Goal: Information Seeking & Learning: Find contact information

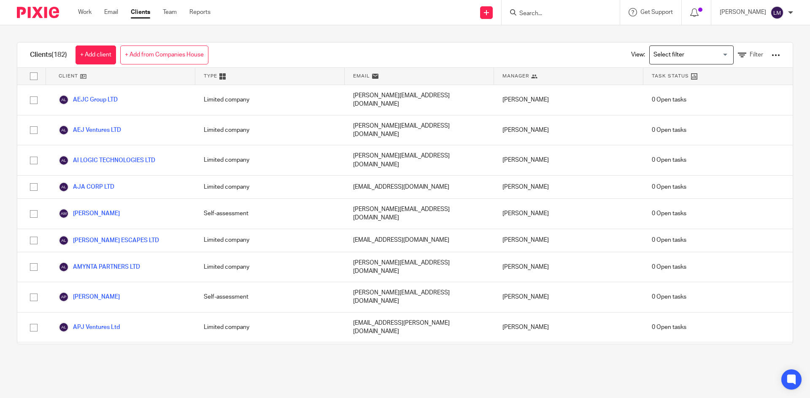
click at [558, 16] on input "Search" at bounding box center [556, 14] width 76 height 8
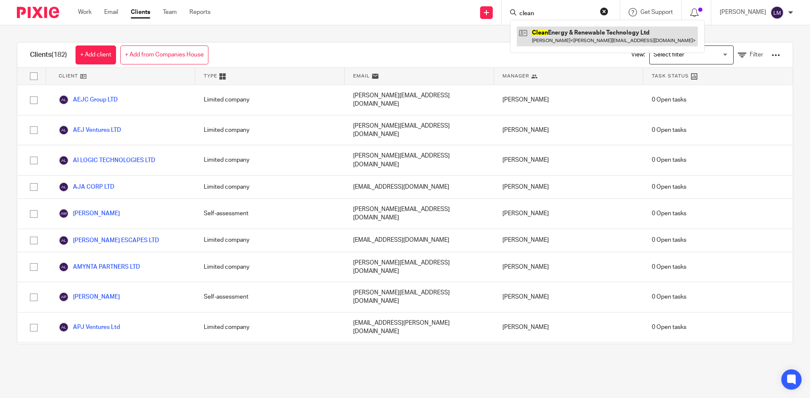
type input "clean"
click at [561, 30] on link at bounding box center [607, 36] width 181 height 19
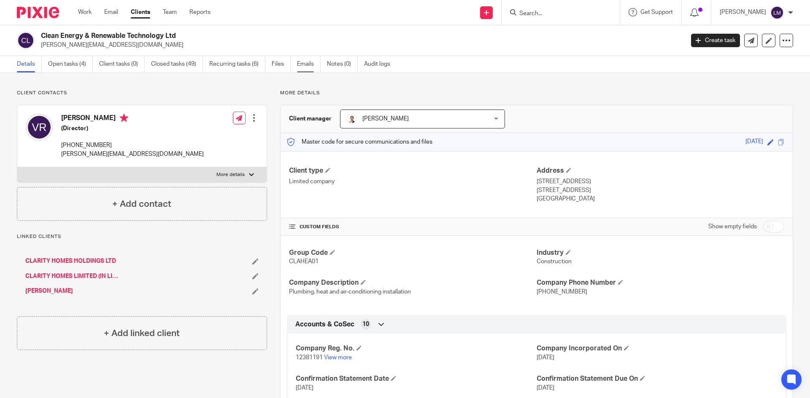
click at [298, 64] on link "Emails" at bounding box center [309, 64] width 24 height 16
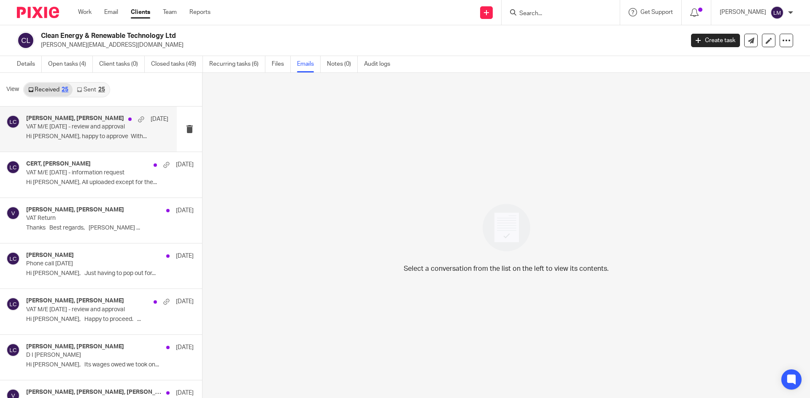
click at [78, 129] on p "VAT M/E 31 08 2025 - review and approval" at bounding box center [83, 127] width 114 height 7
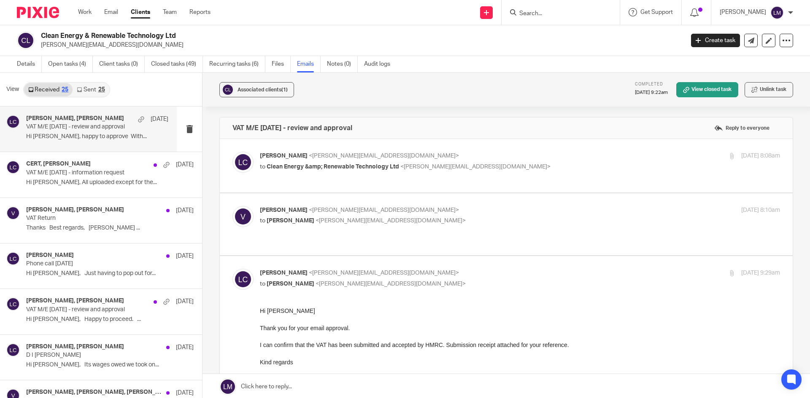
click at [330, 160] on p "Luiza Clipa <luiza.clipa@theexperteye.co.uk>" at bounding box center [433, 156] width 347 height 9
checkbox input "true"
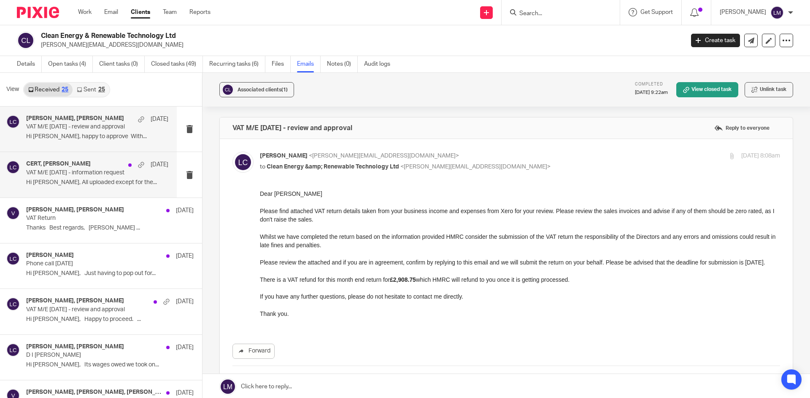
click at [49, 168] on h4 "CERT, Luiza Clipa" at bounding box center [58, 164] width 65 height 7
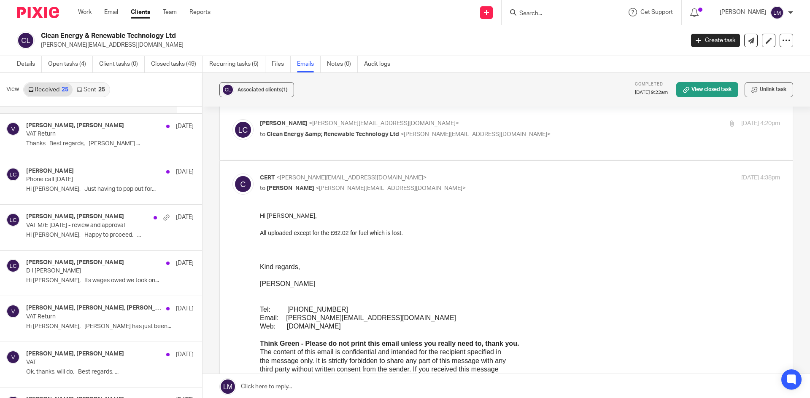
scroll to position [84, 0]
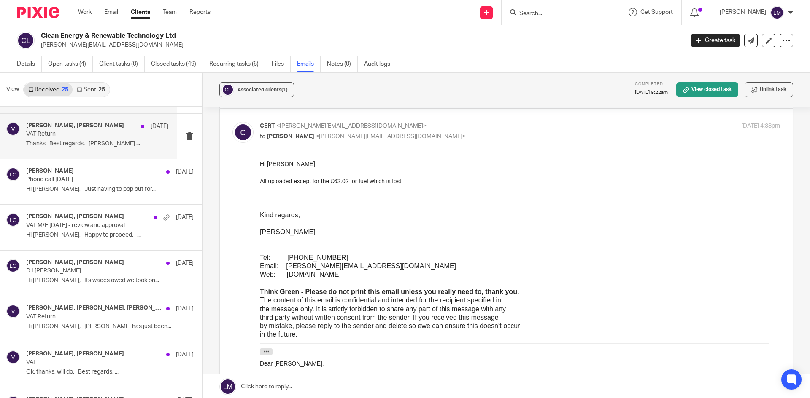
click at [45, 132] on p "VAT Return" at bounding box center [83, 134] width 114 height 7
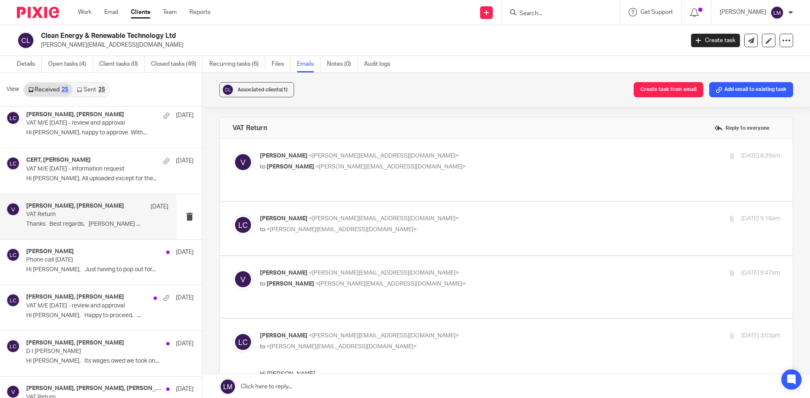
scroll to position [0, 0]
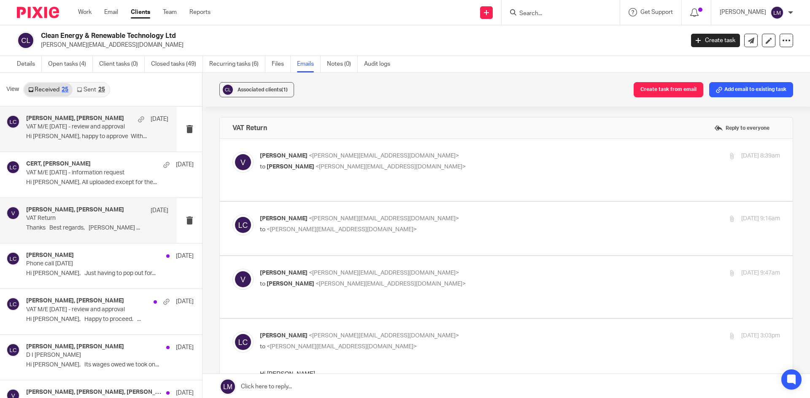
click at [57, 129] on p "VAT M/E 31 08 2025 - review and approval" at bounding box center [83, 127] width 114 height 7
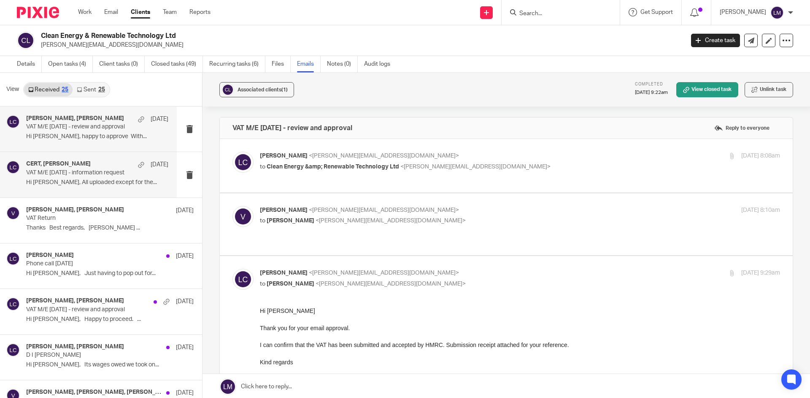
click at [52, 174] on p "VAT M/E [DATE] - information request" at bounding box center [83, 173] width 114 height 7
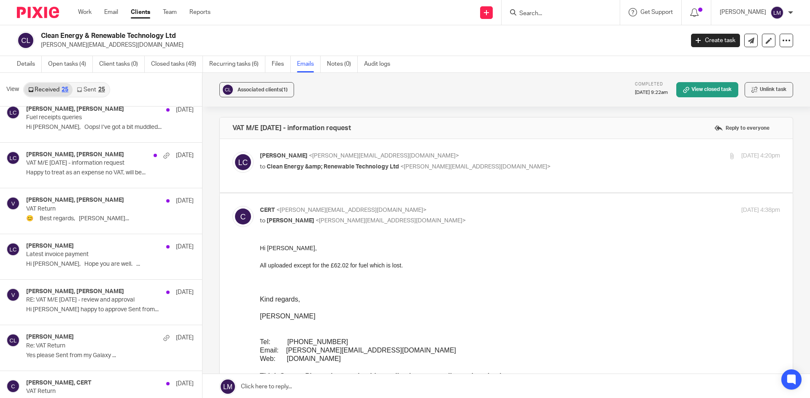
scroll to position [506, 0]
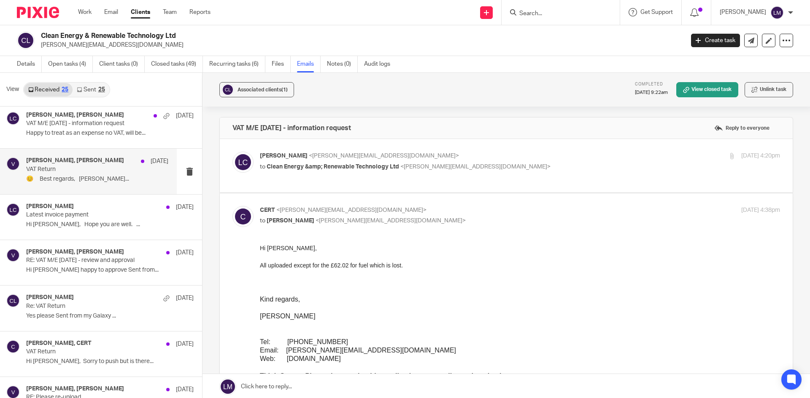
click at [94, 173] on div "vince, Luiza Clipa 22 Jul VAT Return 😊 Best regards, Vince..." at bounding box center [97, 171] width 142 height 28
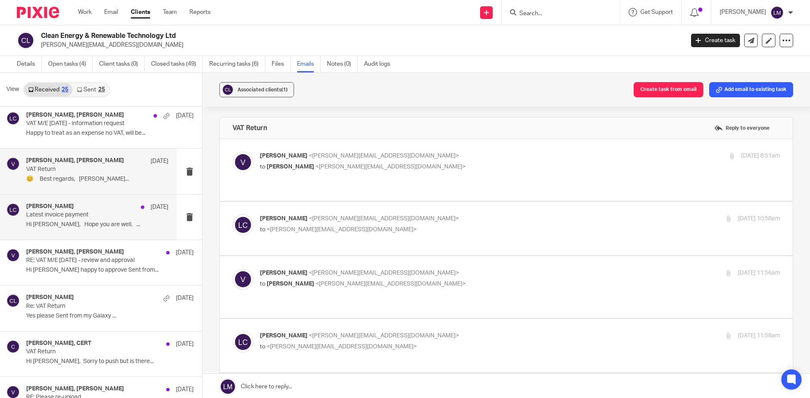
scroll to position [0, 0]
click at [83, 216] on p "Latest invoice payment" at bounding box center [83, 215] width 114 height 7
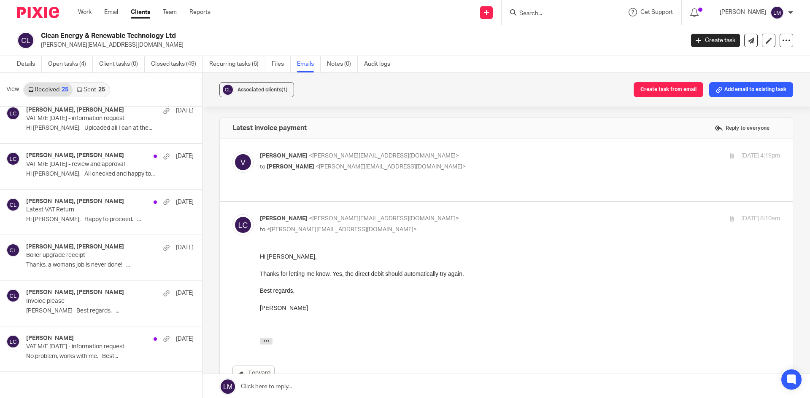
scroll to position [1, 0]
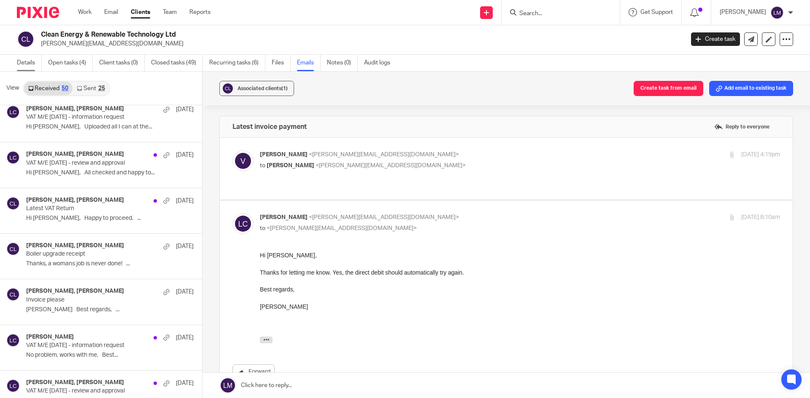
click at [30, 61] on link "Details" at bounding box center [29, 63] width 25 height 16
click at [28, 62] on link "Details" at bounding box center [29, 63] width 25 height 16
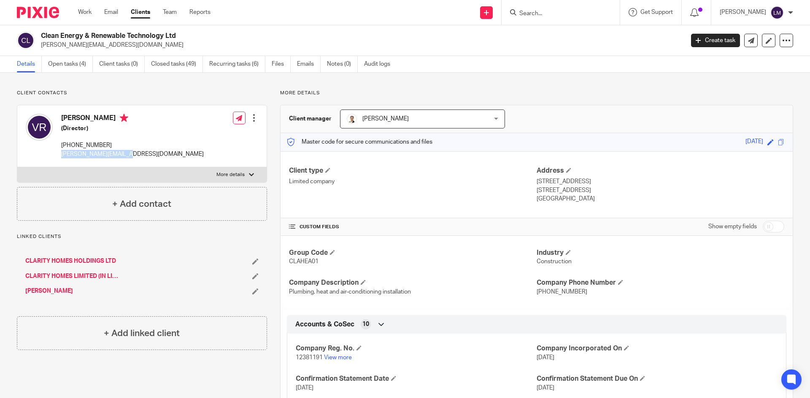
drag, startPoint x: 123, startPoint y: 154, endPoint x: 58, endPoint y: 150, distance: 64.7
click at [58, 150] on div "Vince Rudgewick (Director) +441353862315 vince@ce-and-rt.co.uk" at bounding box center [115, 136] width 178 height 53
copy p "[PERSON_NAME][EMAIL_ADDRESS][DOMAIN_NAME]"
click at [307, 65] on link "Emails" at bounding box center [309, 64] width 24 height 16
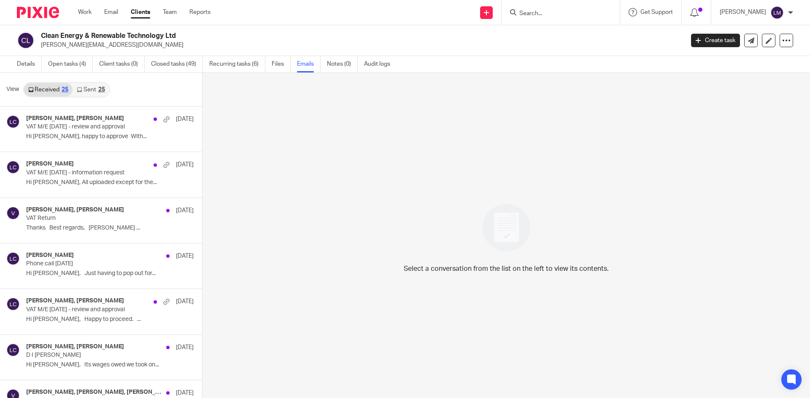
click at [46, 91] on link "Received 25" at bounding box center [48, 89] width 48 height 13
click at [73, 121] on h4 "[PERSON_NAME], [PERSON_NAME]" at bounding box center [75, 118] width 98 height 7
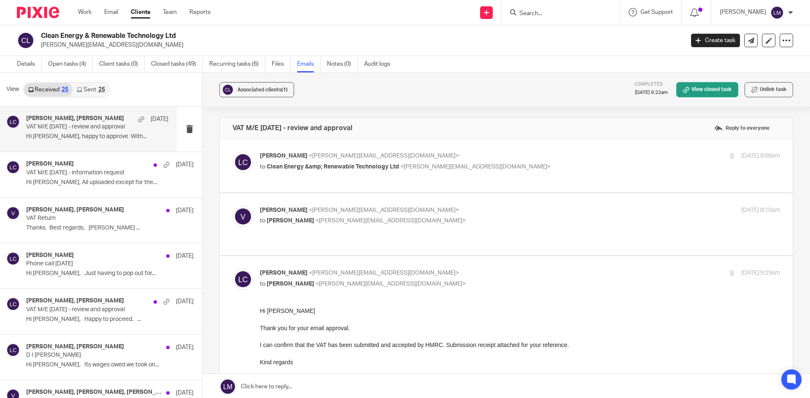
click at [372, 172] on div "[PERSON_NAME] <[EMAIL_ADDRESS][DOMAIN_NAME]> to Clean Energy &amp; Renewable Te…" at bounding box center [520, 162] width 520 height 21
checkbox input "true"
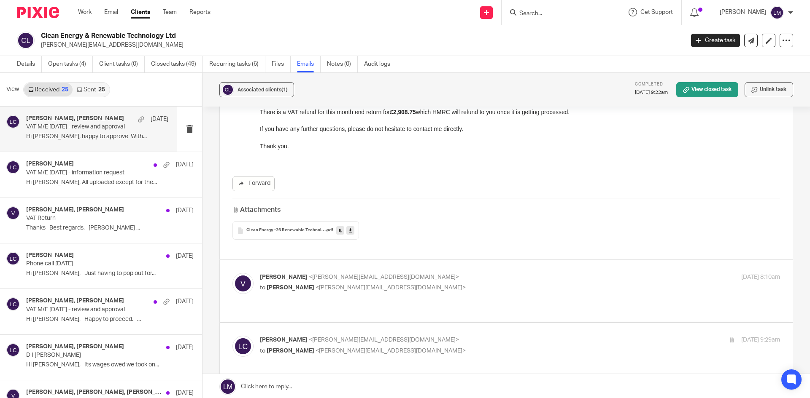
scroll to position [211, 0]
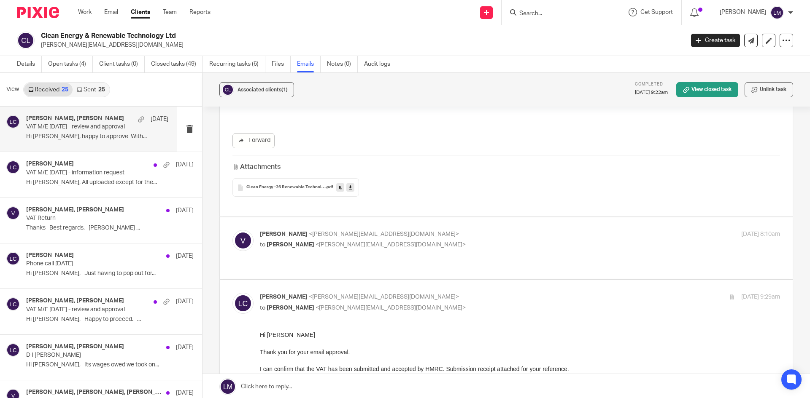
click at [303, 186] on span "Clean Energy -26 Renewable Technology Ltd - VAT Return" at bounding box center [285, 187] width 79 height 5
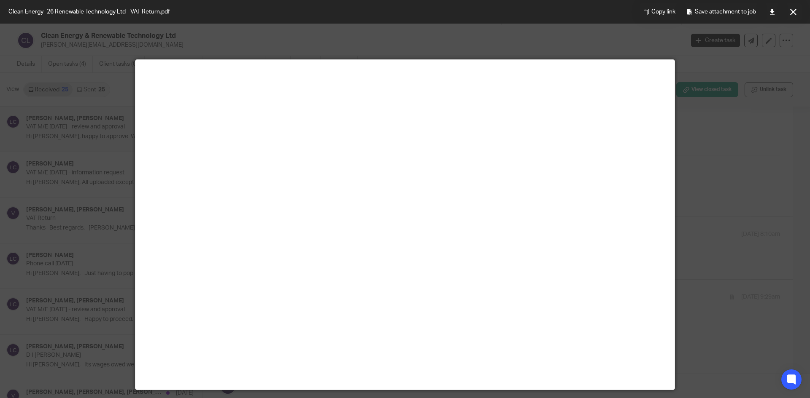
scroll to position [0, 0]
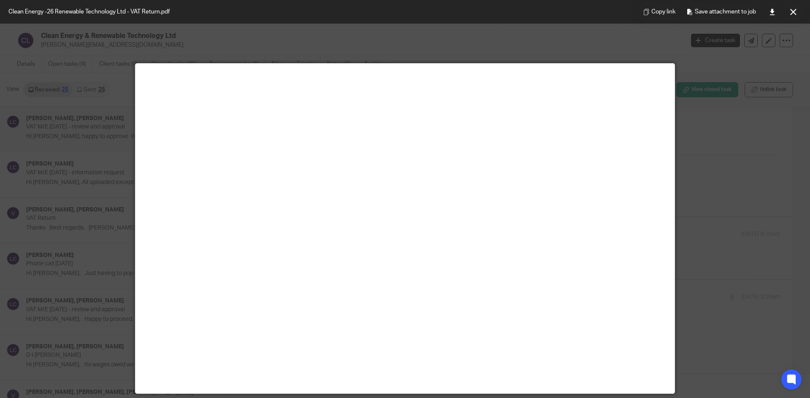
click at [260, 44] on div at bounding box center [405, 199] width 810 height 398
click at [735, 141] on div at bounding box center [405, 199] width 810 height 398
click at [789, 16] on button at bounding box center [792, 11] width 17 height 17
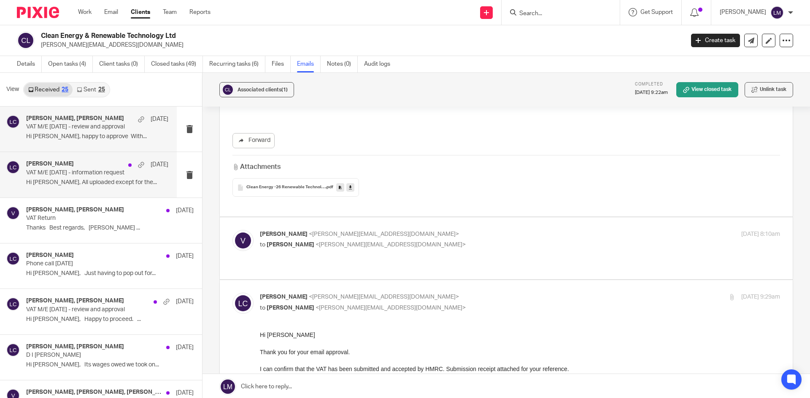
click at [60, 179] on p "Hi [PERSON_NAME], All uploaded except for the..." at bounding box center [97, 182] width 142 height 7
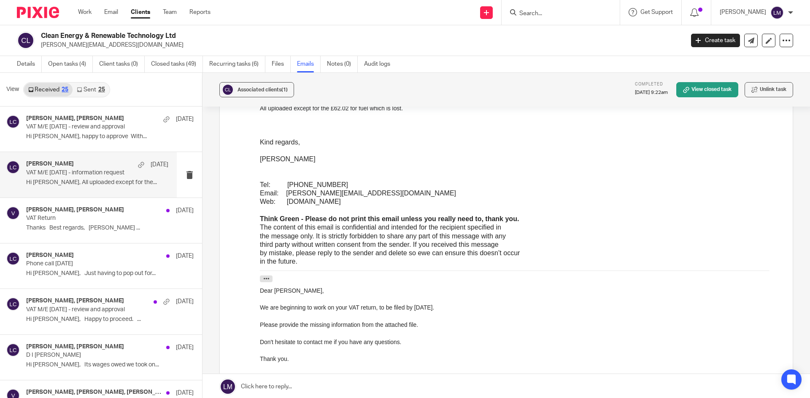
scroll to position [79, 0]
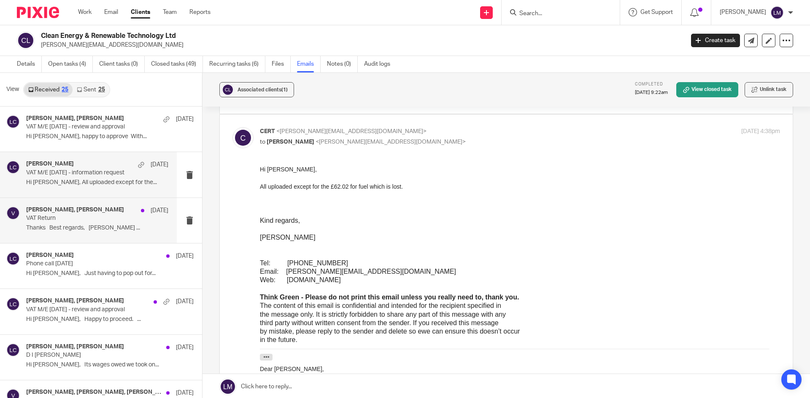
click at [80, 216] on p "VAT Return" at bounding box center [83, 218] width 114 height 7
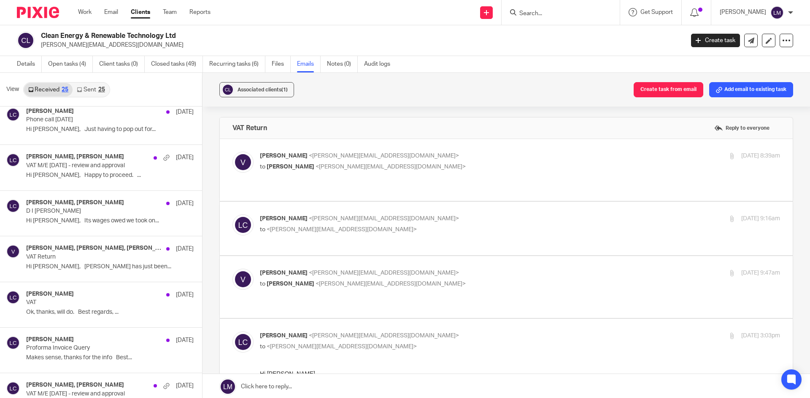
scroll to position [169, 0]
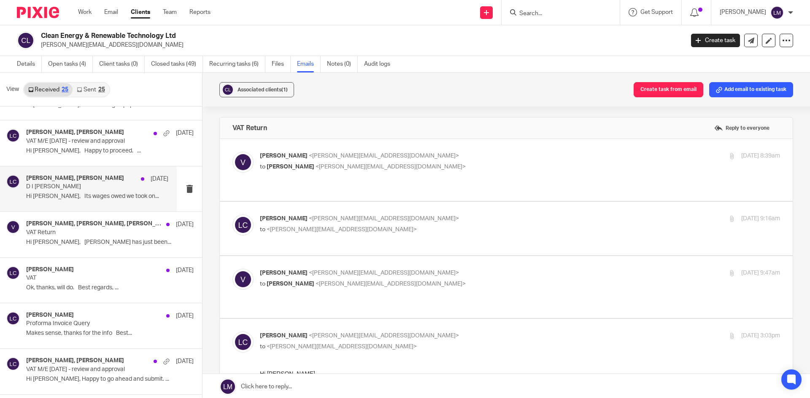
click at [85, 187] on p "D I [PERSON_NAME]" at bounding box center [83, 186] width 114 height 7
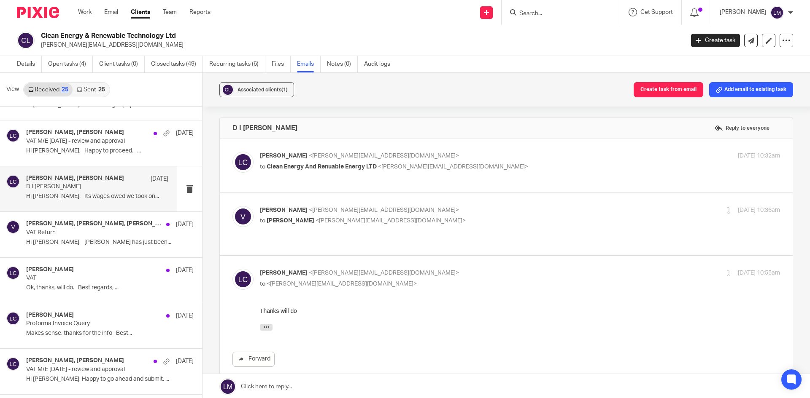
scroll to position [0, 0]
click at [270, 173] on div "[PERSON_NAME] <[EMAIL_ADDRESS][DOMAIN_NAME]> to Clean Energy And Renuable Energ…" at bounding box center [505, 166] width 547 height 28
click at [325, 217] on p "to [PERSON_NAME] <[EMAIL_ADDRESS][DOMAIN_NAME]>" at bounding box center [433, 221] width 347 height 9
checkbox input "true"
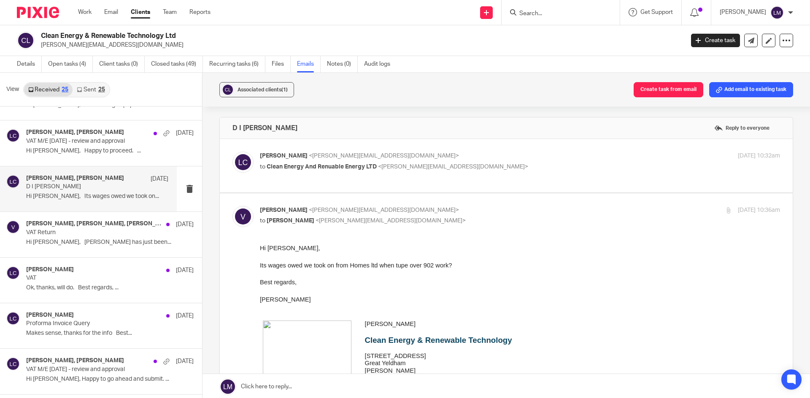
click at [328, 175] on div "[PERSON_NAME] <[EMAIL_ADDRESS][DOMAIN_NAME]> to Clean Energy And Renuable Energ…" at bounding box center [505, 166] width 547 height 28
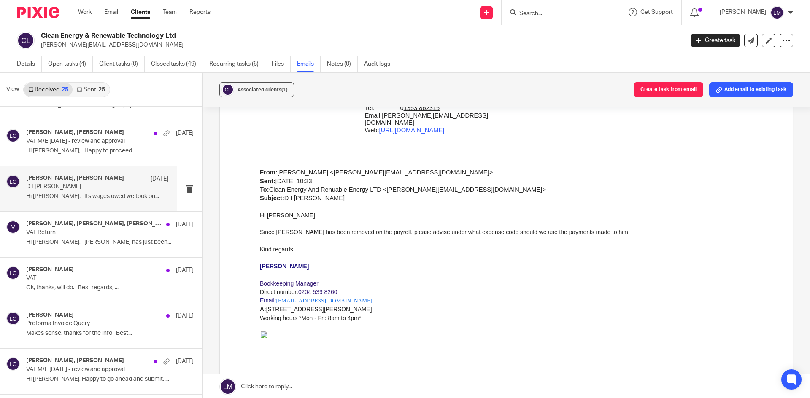
scroll to position [295, 0]
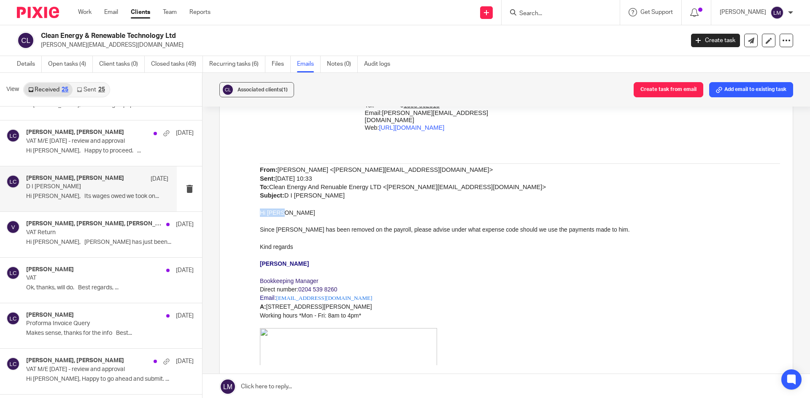
drag, startPoint x: 287, startPoint y: 207, endPoint x: 518, endPoint y: 154, distance: 237.0
click at [260, 205] on html "Hi [PERSON_NAME], Its wages owed we took on from Homes ltd when tupe over 902 w…" at bounding box center [520, 157] width 520 height 417
copy p "Hi [PERSON_NAME]"
click at [63, 233] on p "VAT Return" at bounding box center [83, 232] width 114 height 7
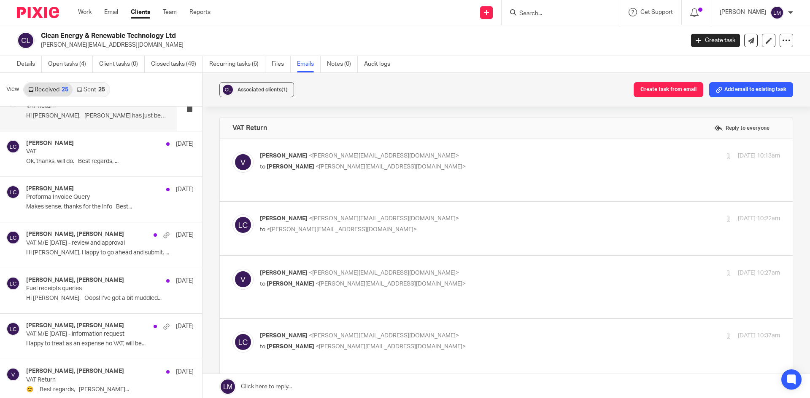
click at [335, 169] on span "<[PERSON_NAME][EMAIL_ADDRESS][DOMAIN_NAME]>" at bounding box center [390, 167] width 150 height 6
checkbox input "true"
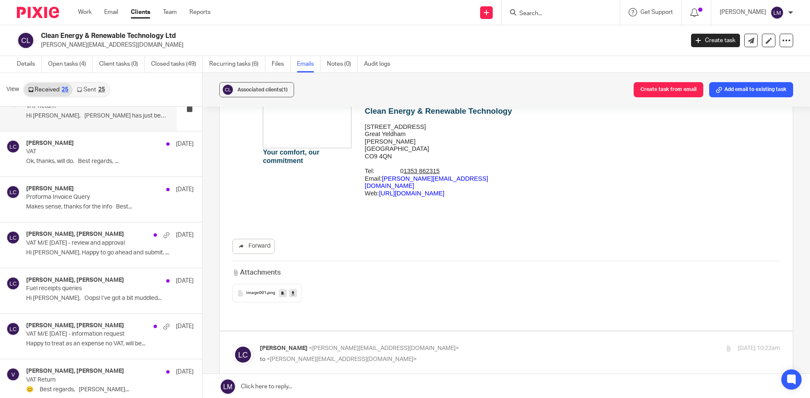
scroll to position [211, 0]
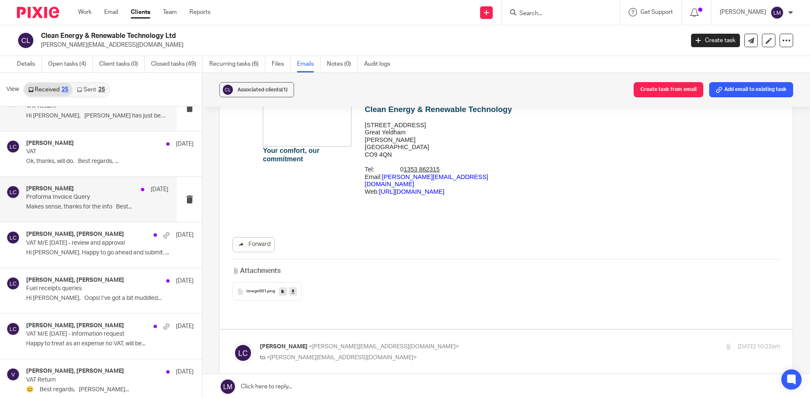
click at [68, 203] on div "[PERSON_NAME] [DATE] Proforma Invoice Query Makes sense, thanks for the info Be…" at bounding box center [97, 200] width 142 height 28
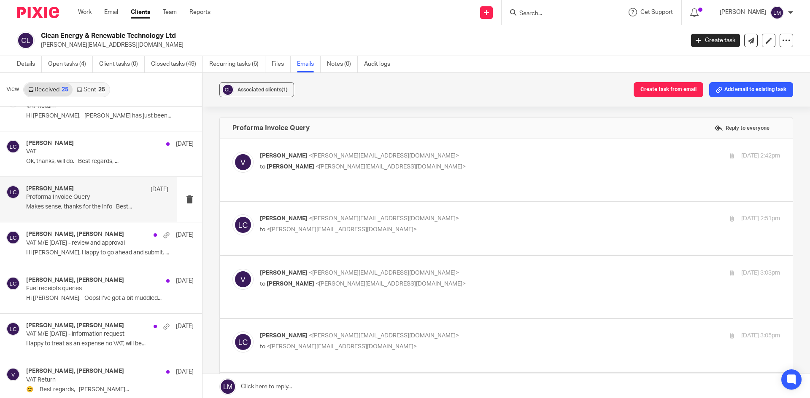
scroll to position [0, 0]
click at [25, 65] on link "Details" at bounding box center [29, 64] width 25 height 16
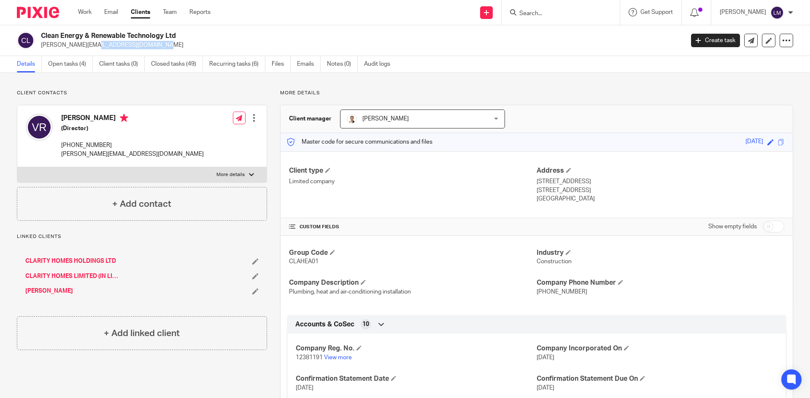
drag, startPoint x: 89, startPoint y: 45, endPoint x: 42, endPoint y: 46, distance: 46.4
click at [42, 46] on p "[PERSON_NAME][EMAIL_ADDRESS][DOMAIN_NAME]" at bounding box center [359, 45] width 637 height 8
